Goal: Information Seeking & Learning: Learn about a topic

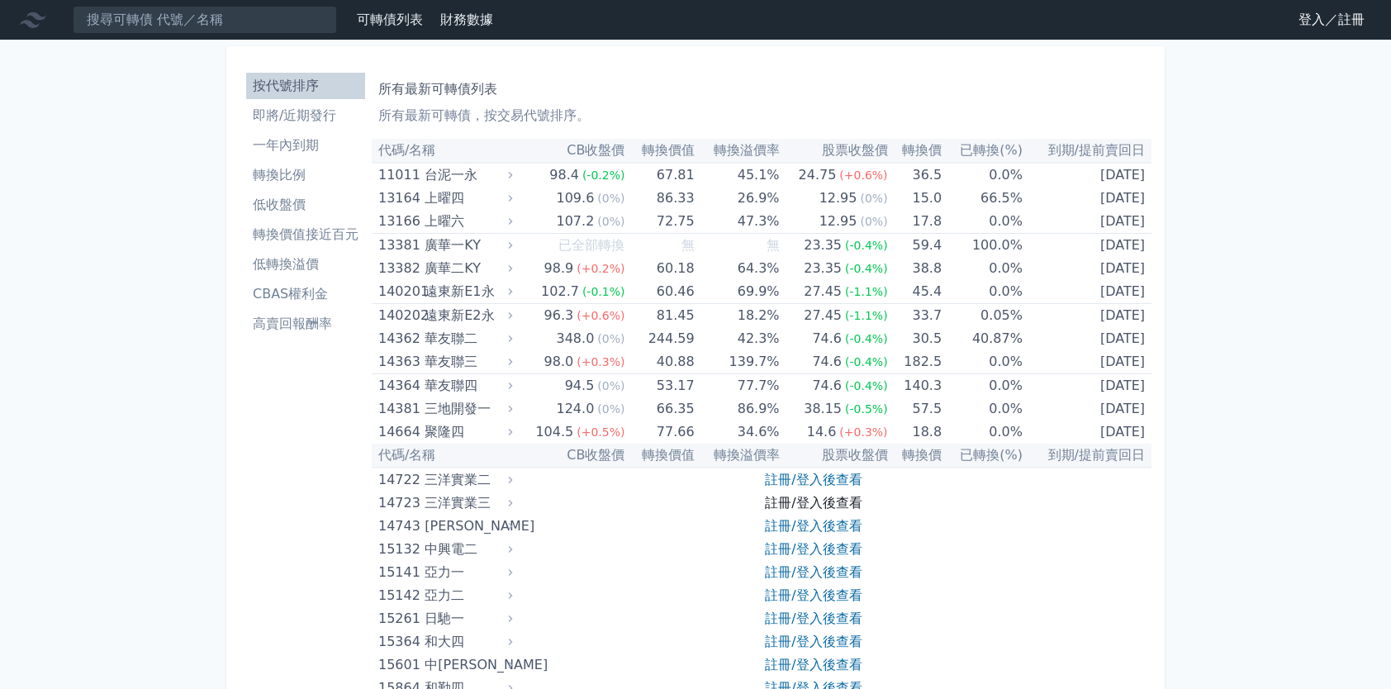
click at [795, 500] on link "註冊/登入後查看" at bounding box center [813, 503] width 97 height 16
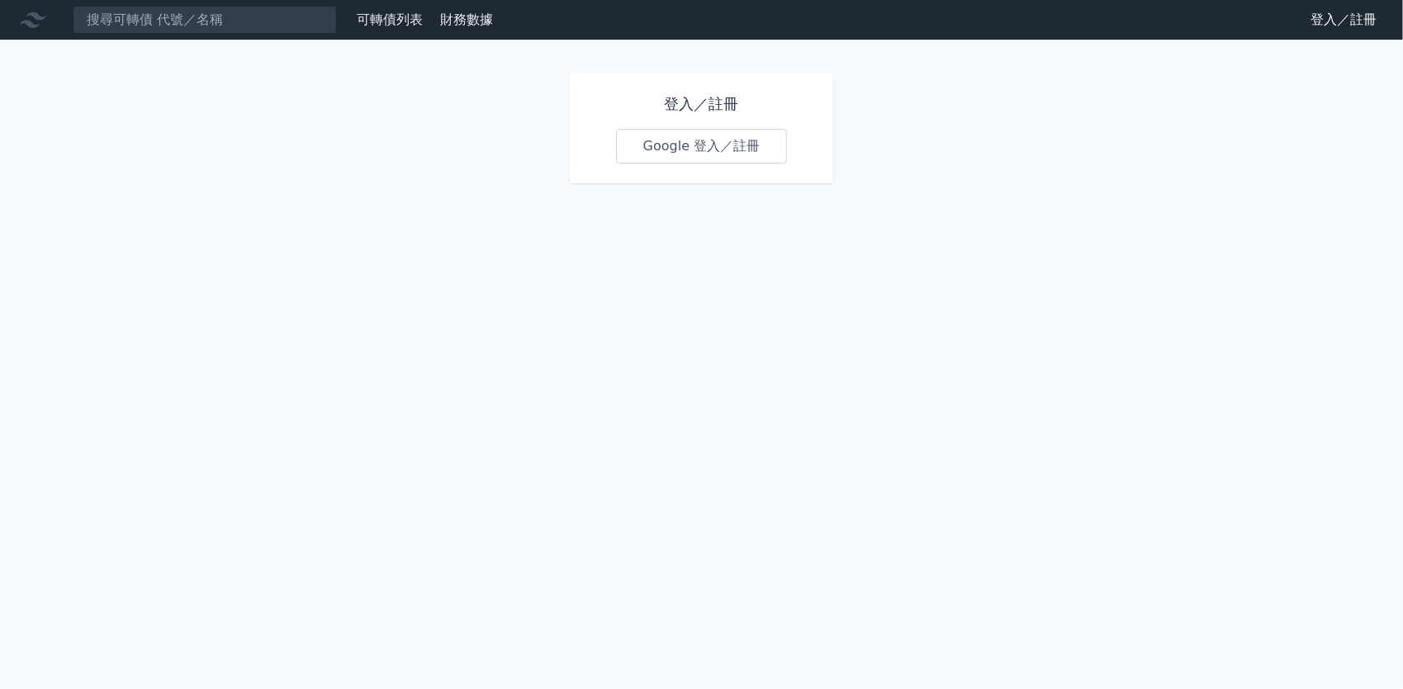
click at [697, 154] on link "Google 登入／註冊" at bounding box center [702, 146] width 172 height 35
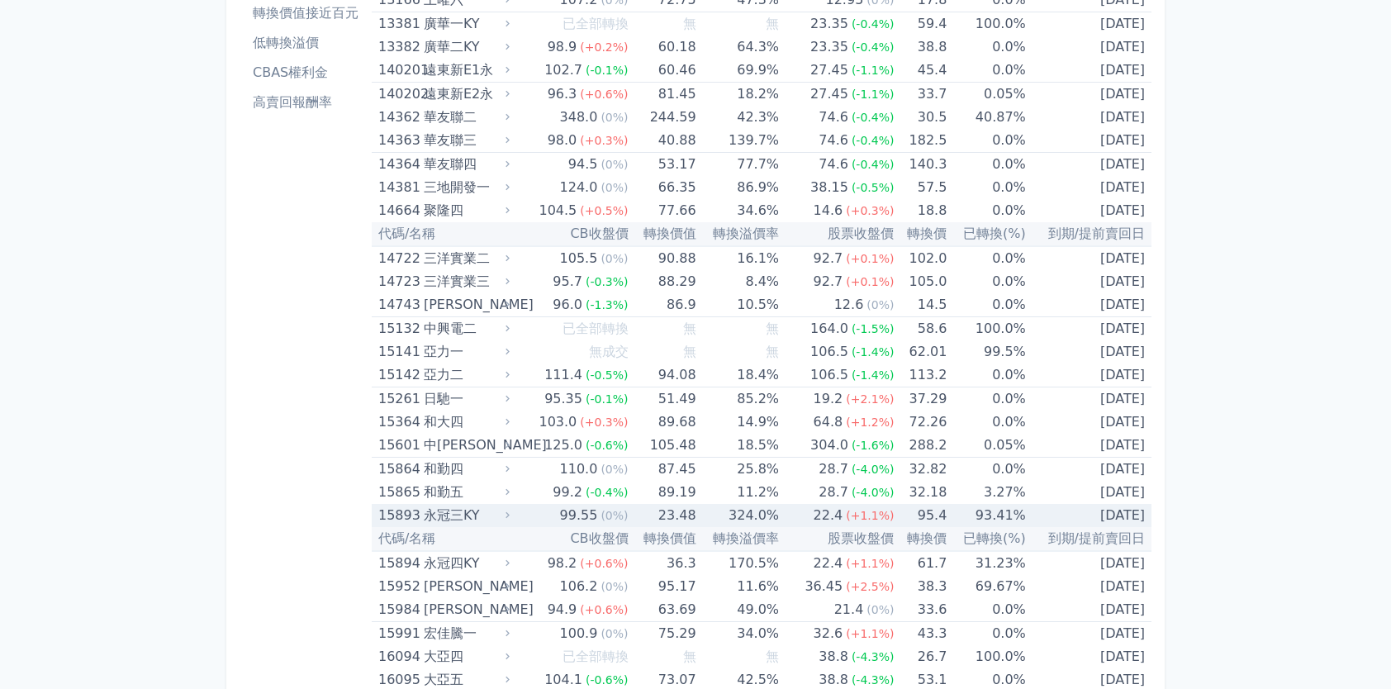
scroll to position [248, 0]
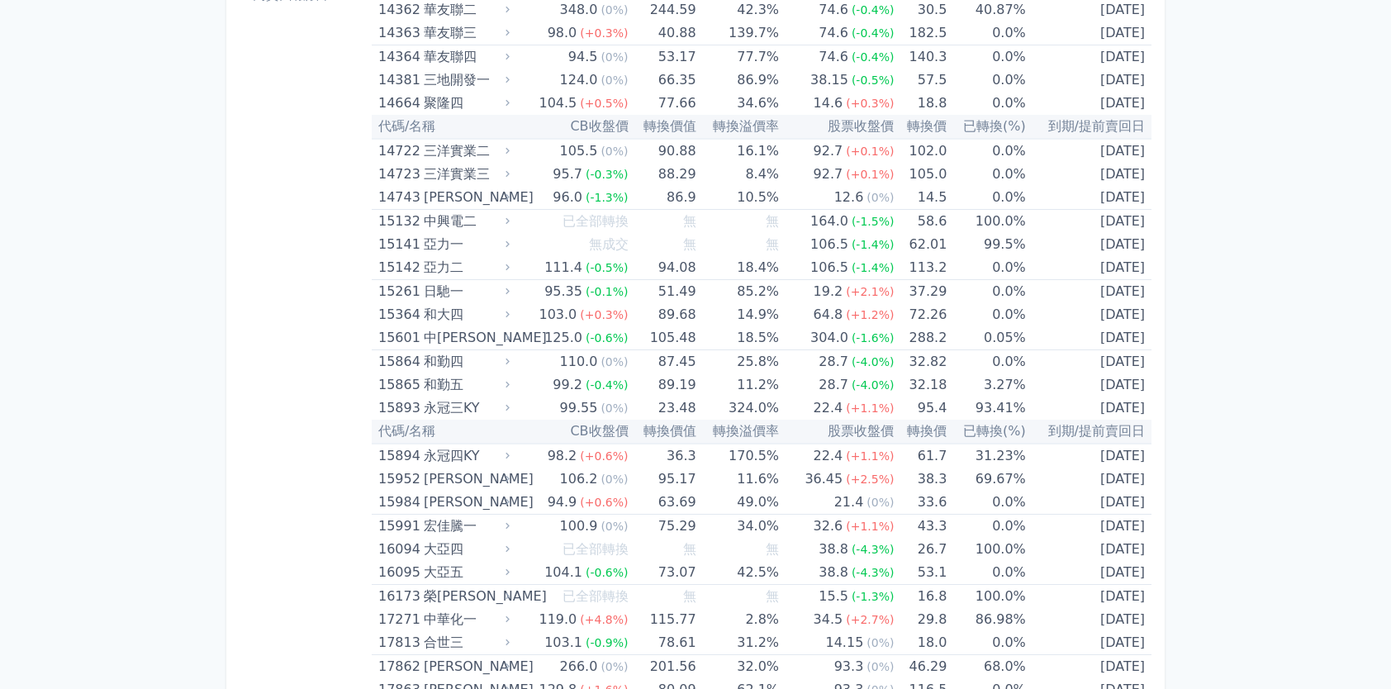
scroll to position [0, 0]
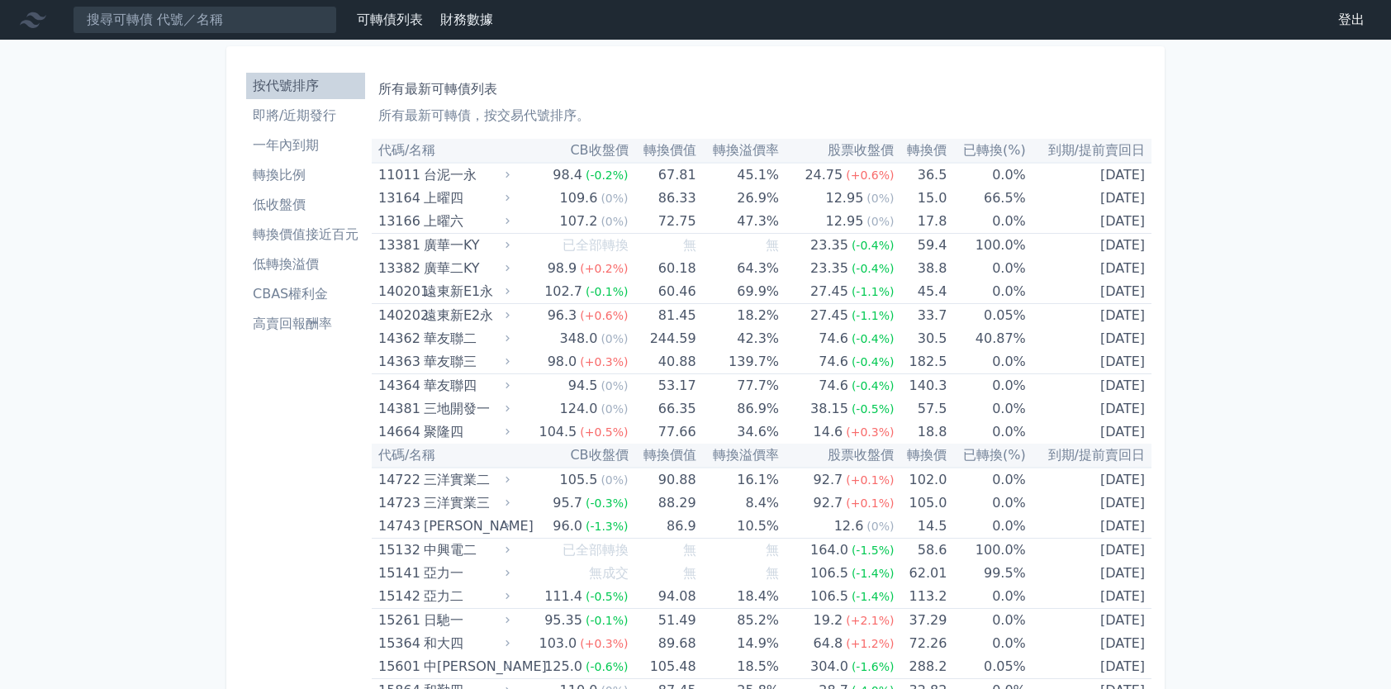
click at [301, 122] on li "即將/近期發行" at bounding box center [305, 116] width 119 height 20
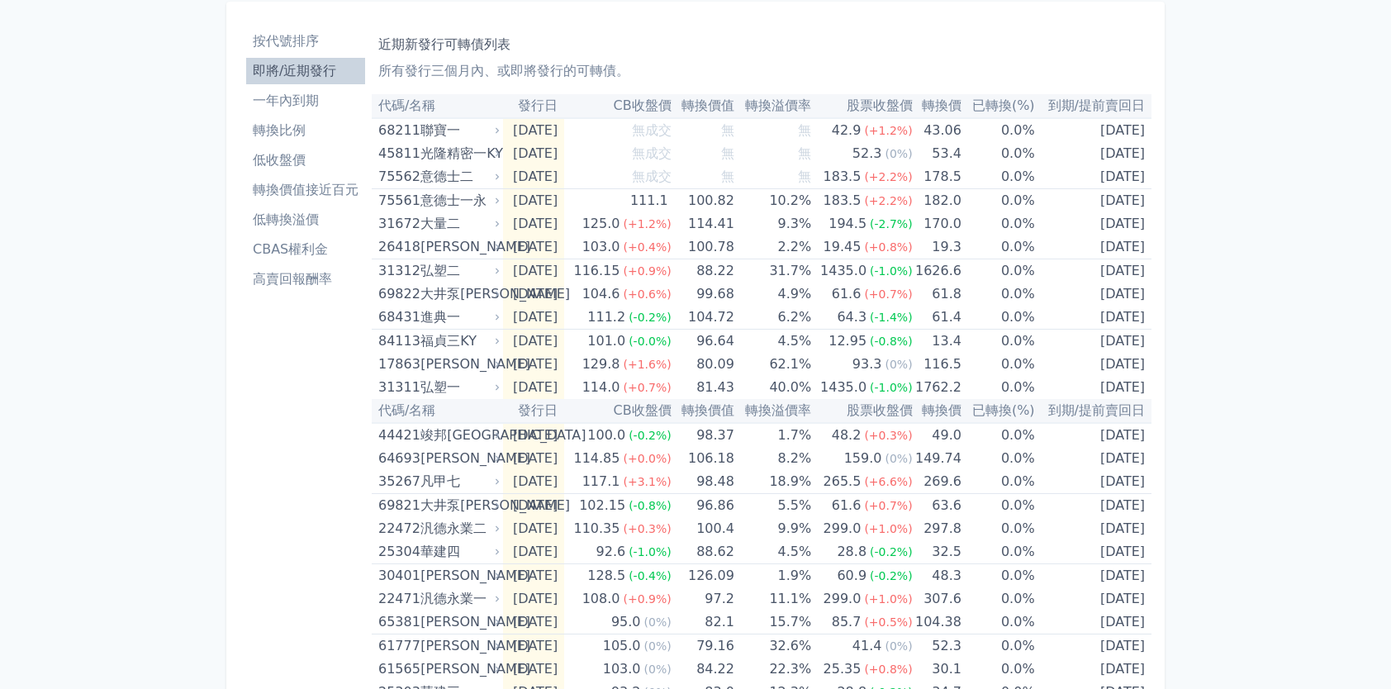
scroll to position [83, 0]
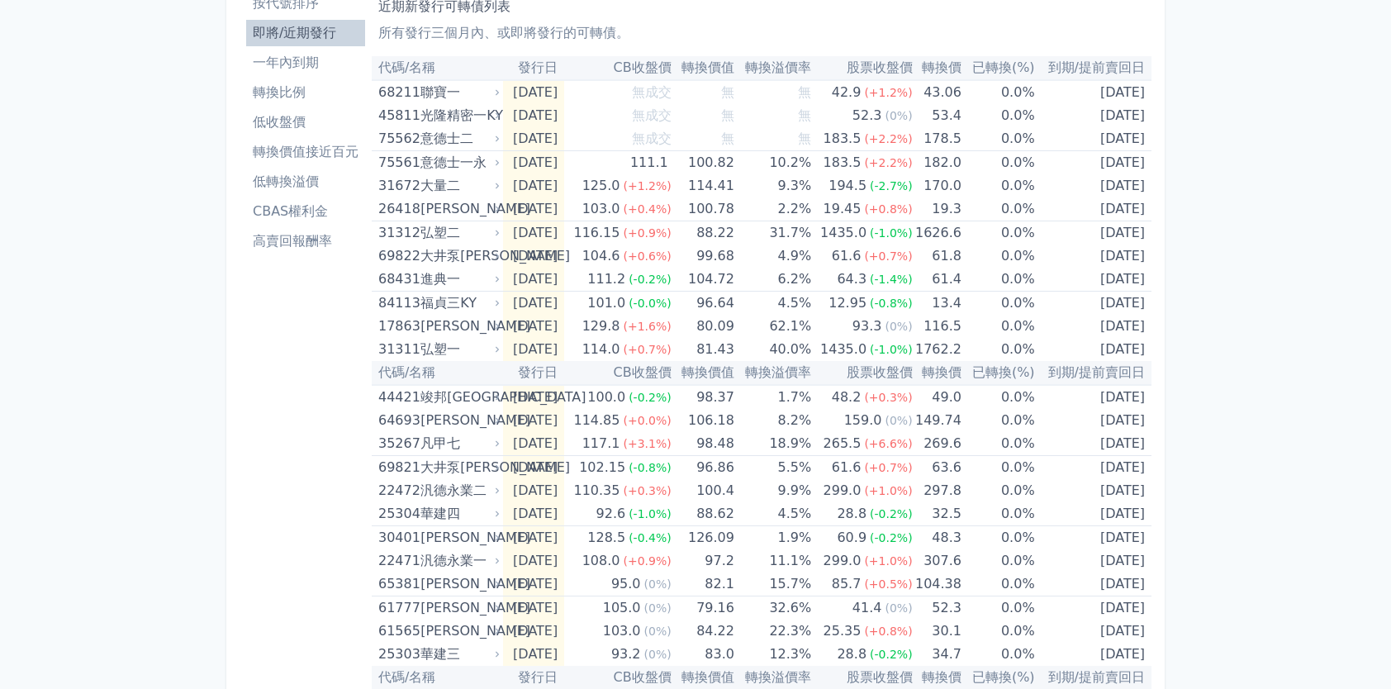
click at [306, 503] on div "按代號排序 即將/近期發行 一年內到期 轉換比例 低收盤價 轉換價值接近百元 低轉換溢價 CBAS權利金 高賣回報酬率" at bounding box center [306, 523] width 132 height 1081
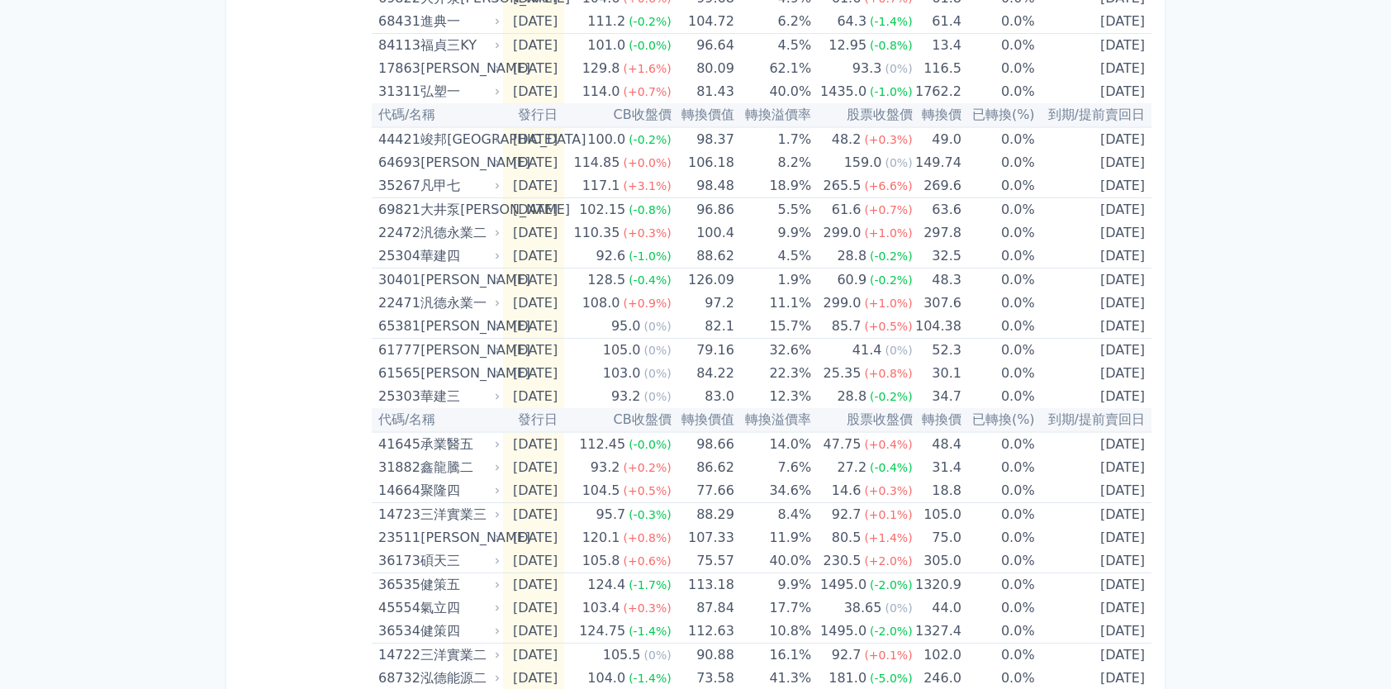
scroll to position [413, 0]
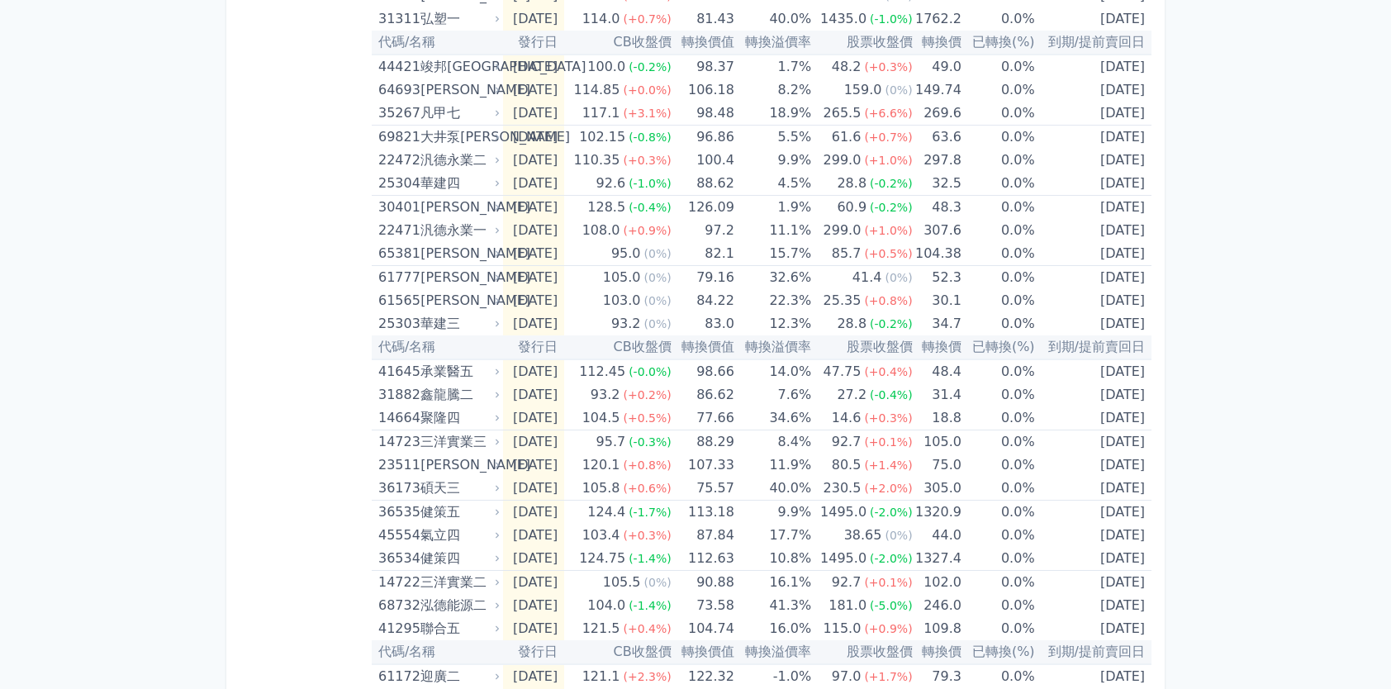
click at [312, 524] on div "按代號排序 即將/近期發行 一年內到期 轉換比例 低收盤價 轉換價值接近百元 低轉換溢價 CBAS權利金 高賣回報酬率" at bounding box center [306, 193] width 132 height 1081
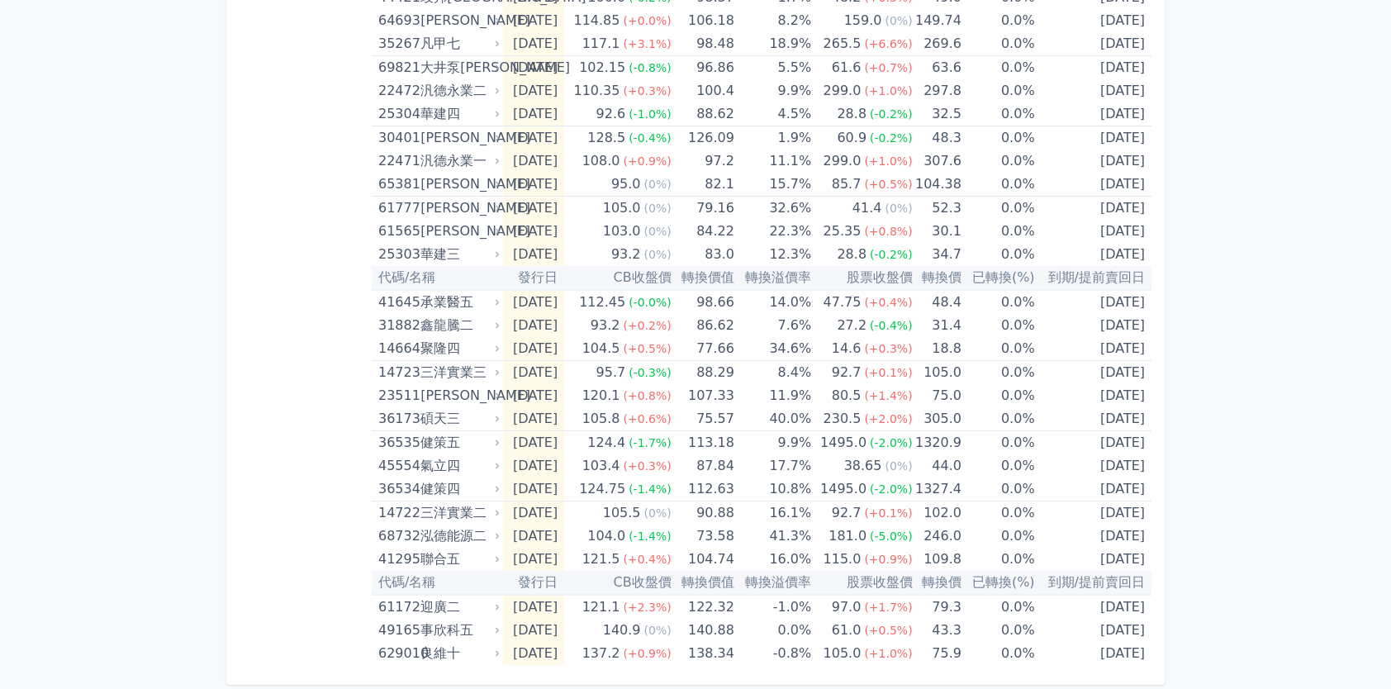
scroll to position [0, 0]
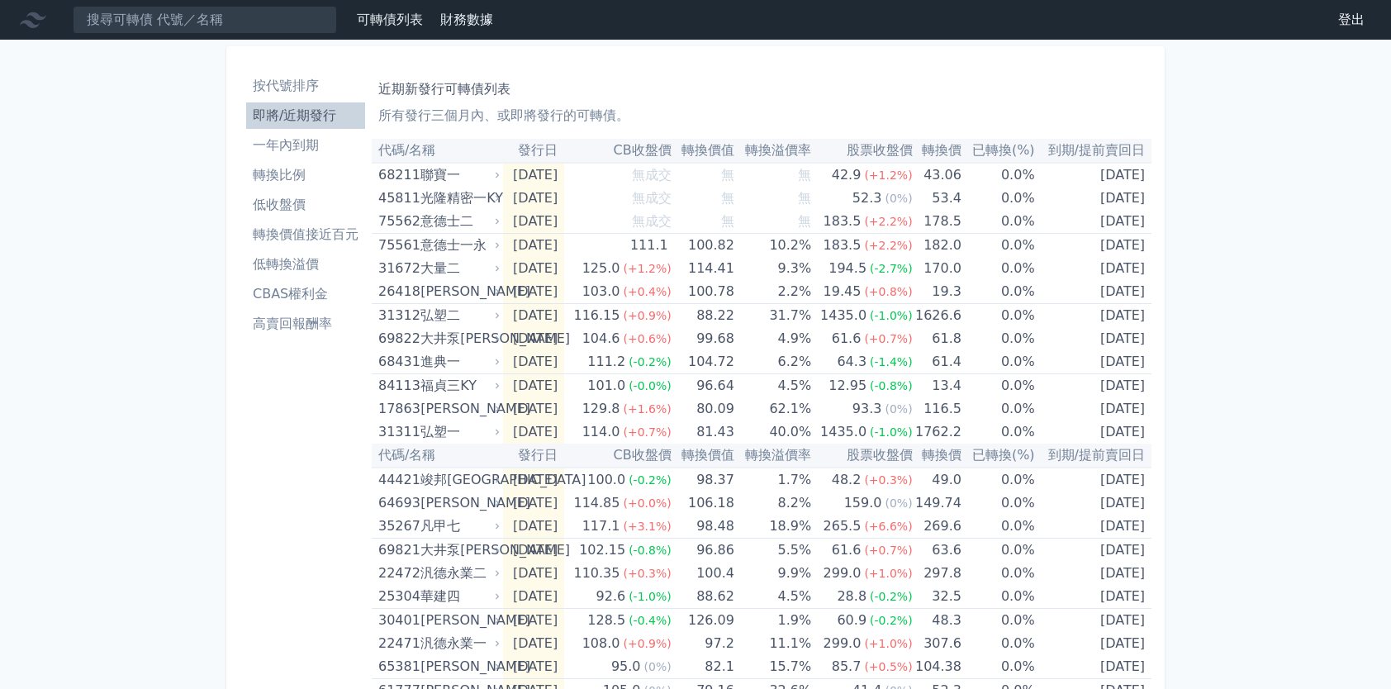
click at [299, 149] on li "一年內到期" at bounding box center [305, 145] width 119 height 20
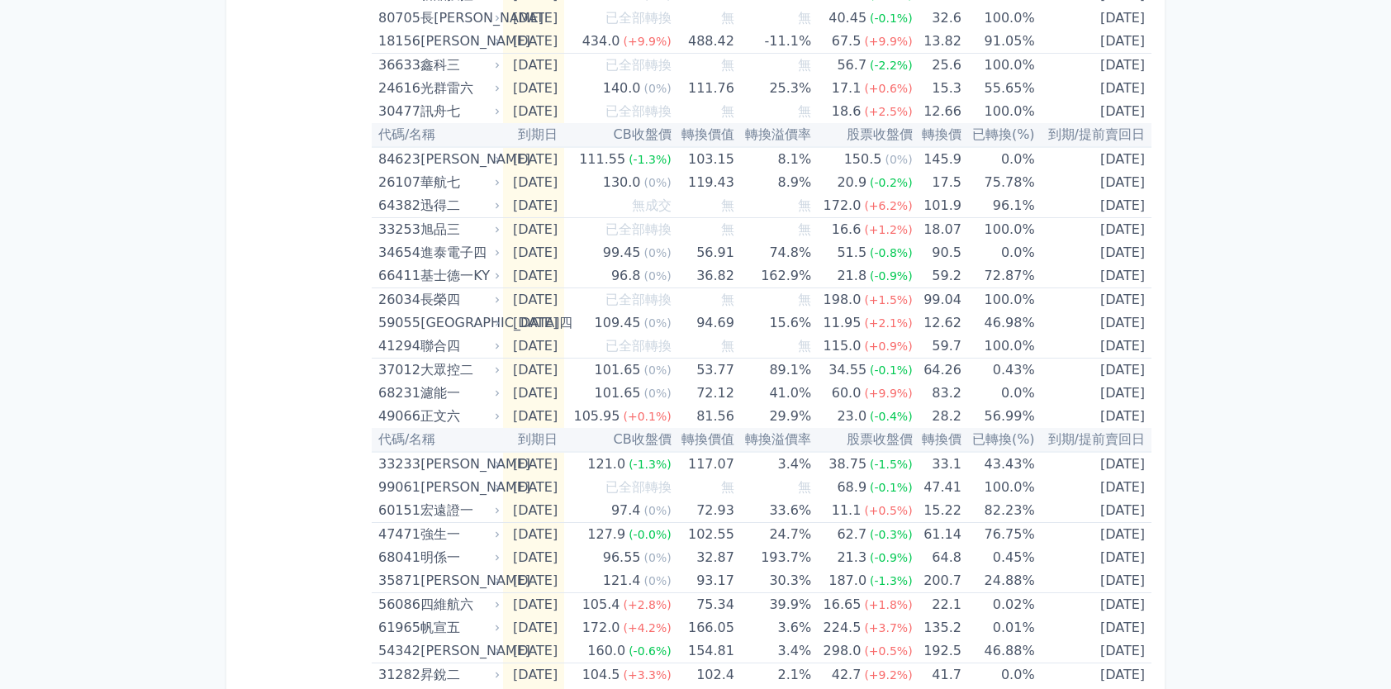
scroll to position [2260, 0]
